Goal: Transaction & Acquisition: Purchase product/service

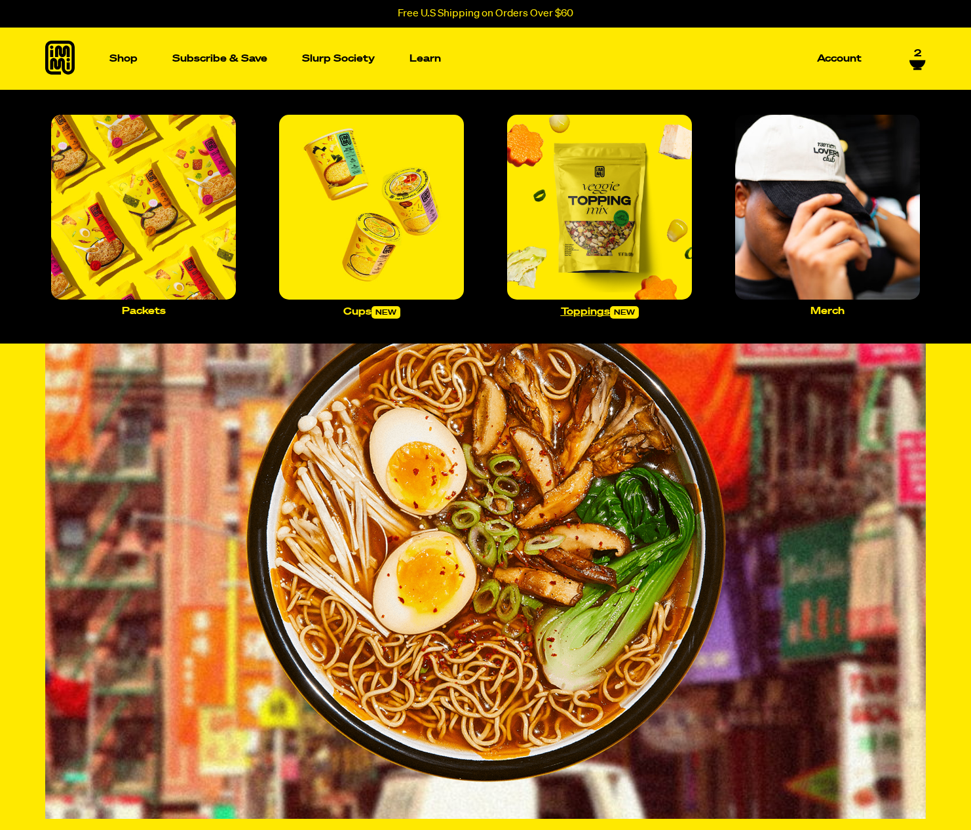
click at [574, 199] on img "Main navigation" at bounding box center [599, 207] width 185 height 185
